Goal: Transaction & Acquisition: Purchase product/service

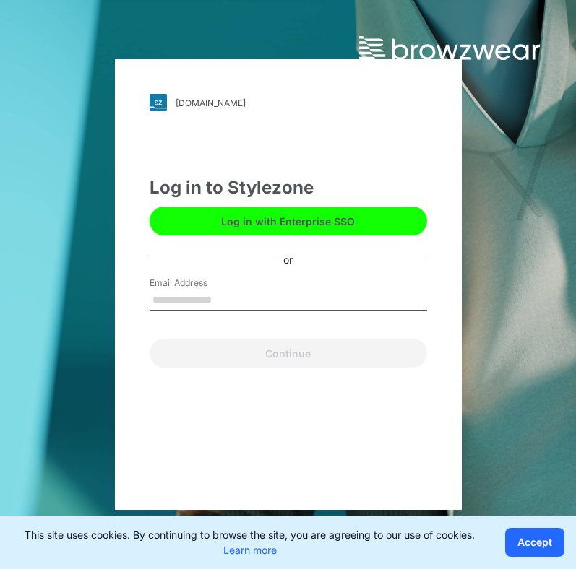
type input "**********"
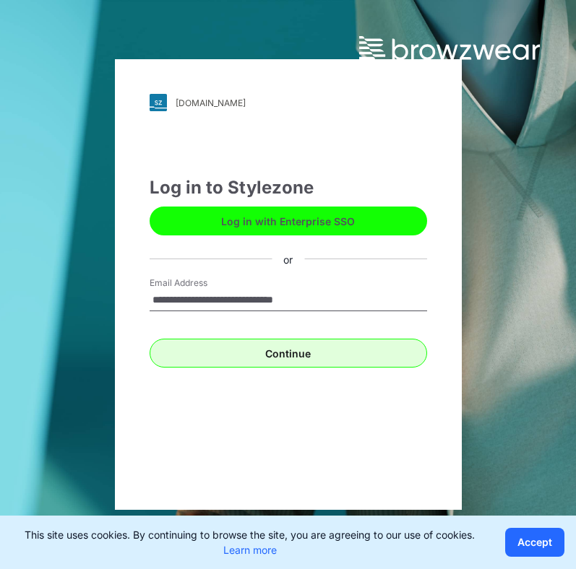
click at [238, 355] on button "Continue" at bounding box center [288, 353] width 277 height 29
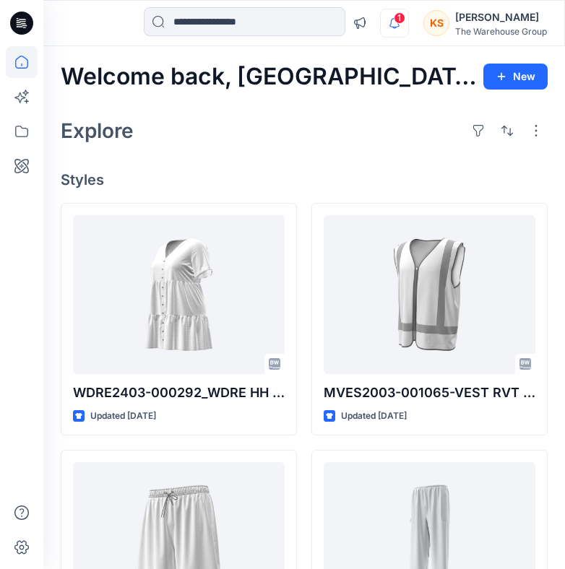
click at [402, 25] on icon "button" at bounding box center [394, 23] width 27 height 29
